Goal: Task Accomplishment & Management: Manage account settings

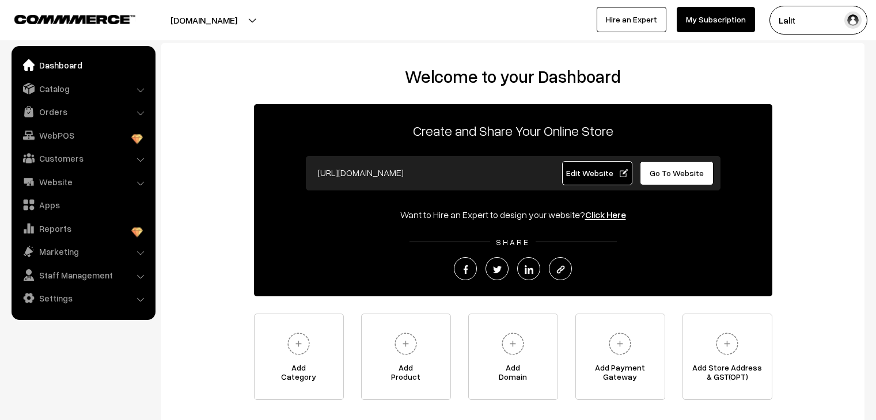
click at [72, 107] on link "Orders" at bounding box center [82, 111] width 137 height 21
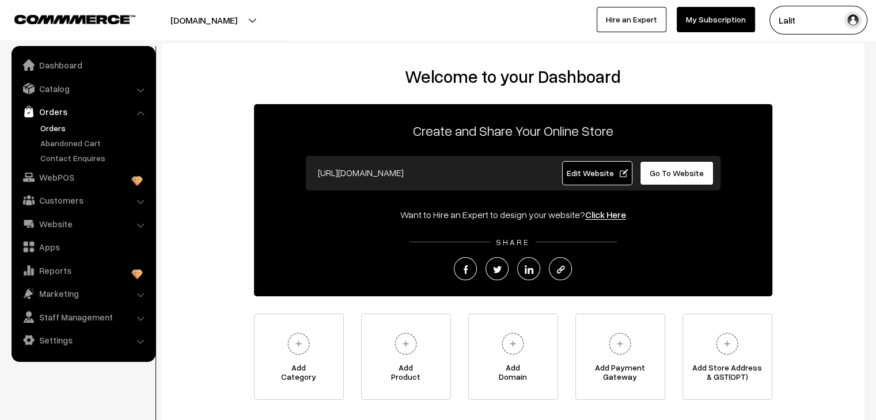
click at [59, 130] on link "Orders" at bounding box center [94, 128] width 114 height 12
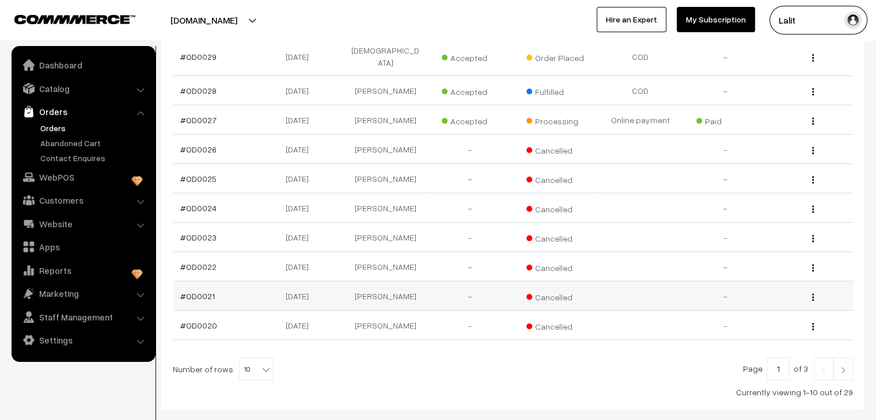
scroll to position [272, 0]
